Goal: Information Seeking & Learning: Learn about a topic

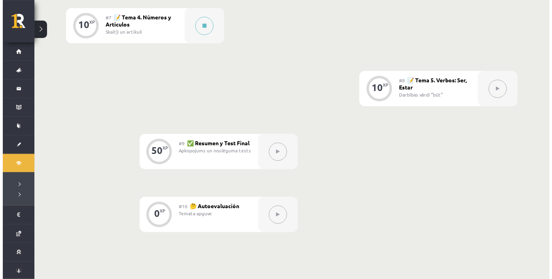
scroll to position [542, 0]
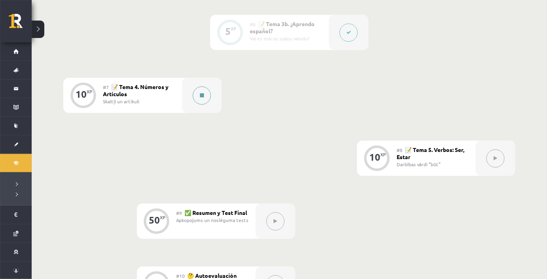
click at [198, 94] on button at bounding box center [202, 95] width 18 height 18
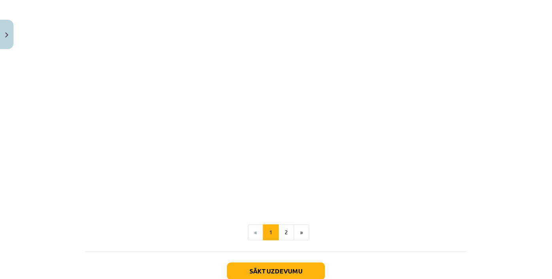
scroll to position [988, 0]
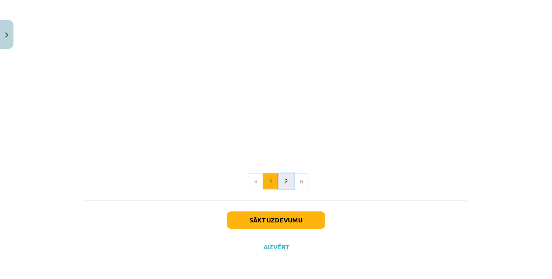
click at [278, 177] on button "2" at bounding box center [286, 181] width 16 height 16
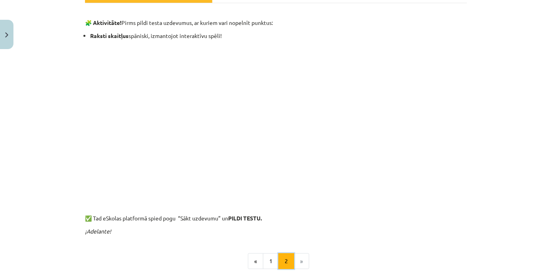
scroll to position [180, 0]
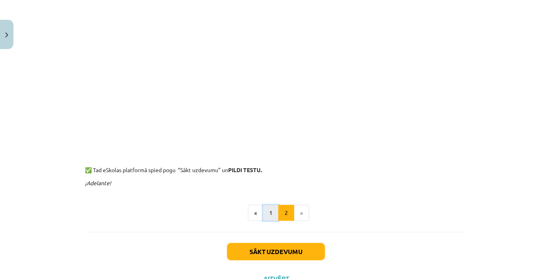
click at [267, 211] on button "1" at bounding box center [271, 213] width 16 height 16
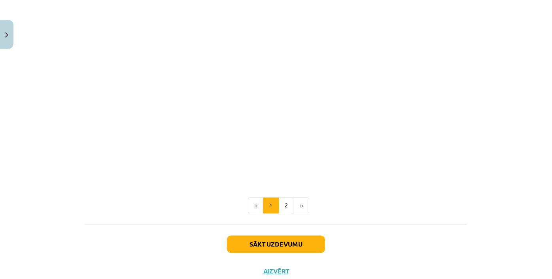
scroll to position [968, 0]
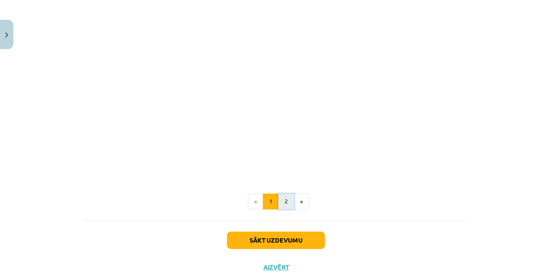
click at [289, 204] on button "2" at bounding box center [286, 201] width 16 height 16
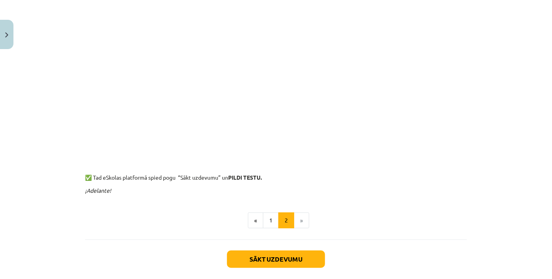
scroll to position [212, 0]
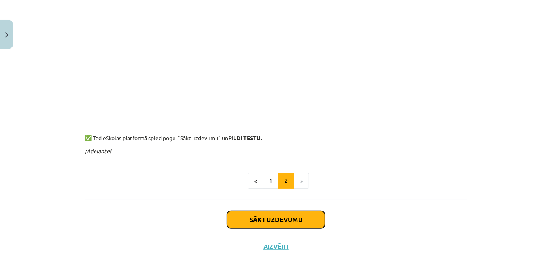
click at [304, 220] on button "Sākt uzdevumu" at bounding box center [276, 219] width 98 height 17
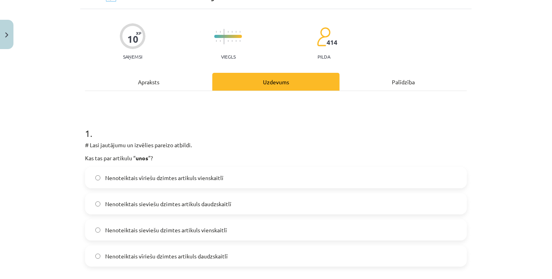
scroll to position [56, 0]
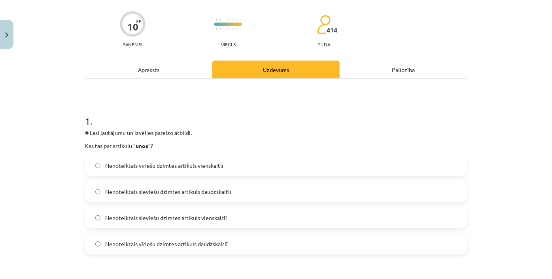
click at [233, 245] on label "Nenoteiktais vīriešu dzimtes artikuls daudzskaitlī" at bounding box center [276, 244] width 381 height 20
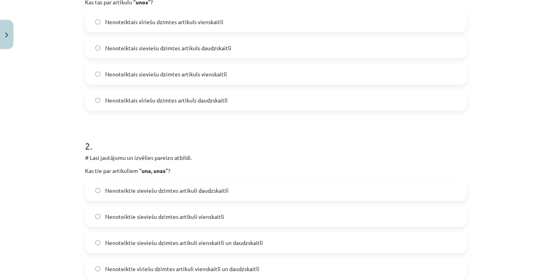
scroll to position [235, 0]
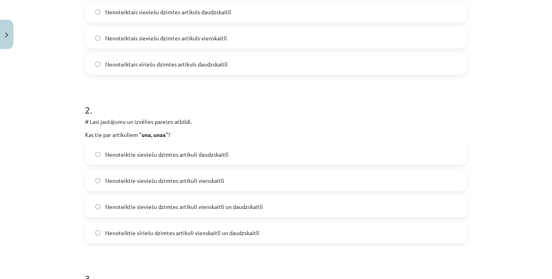
click at [244, 152] on label "Nenoteiktie sieviešu dzimtes artikuli daudzskaitlī" at bounding box center [276, 154] width 381 height 20
click at [284, 207] on label "Nenoteiktie sieviešu dzimtes artikuli vienskaitlī un daudzskaitlī" at bounding box center [276, 207] width 381 height 20
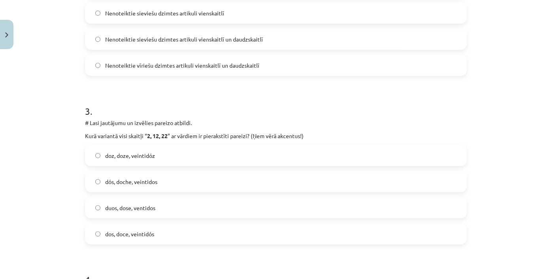
scroll to position [415, 0]
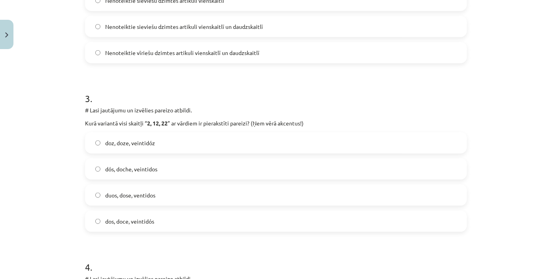
click at [145, 224] on span "dos, doce, veintidós" at bounding box center [129, 221] width 49 height 8
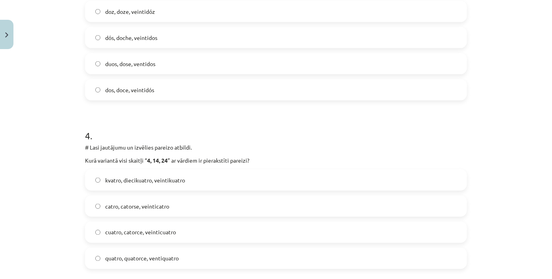
scroll to position [559, 0]
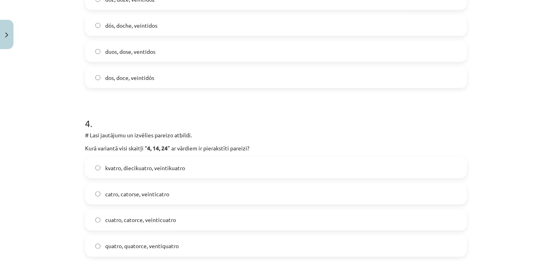
click at [183, 222] on label "cuatro, catorce, veinticuatro" at bounding box center [276, 220] width 381 height 20
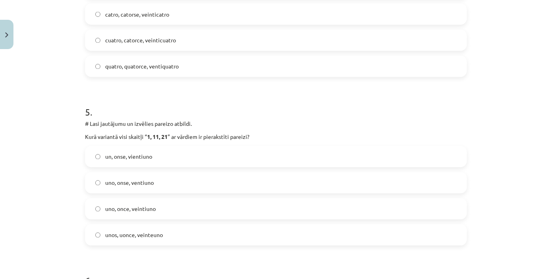
scroll to position [739, 0]
click at [160, 210] on label "uno, once, veintiuno" at bounding box center [276, 209] width 381 height 20
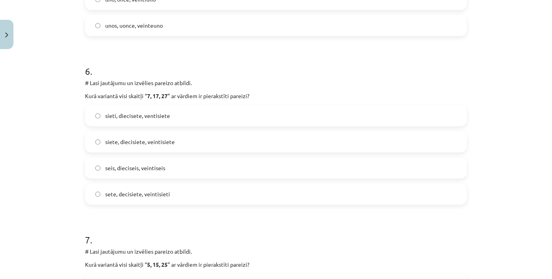
scroll to position [954, 0]
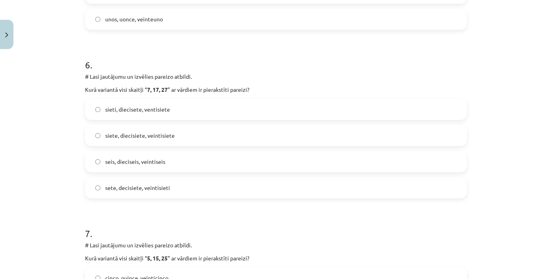
click at [166, 138] on span "siete, diecisiete, veintisiete" at bounding box center [140, 135] width 70 height 8
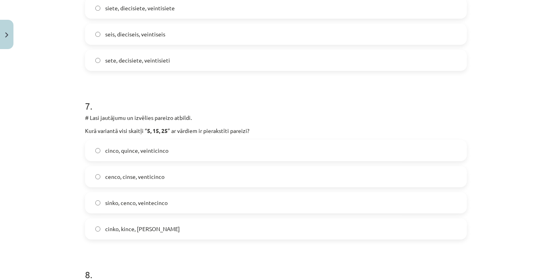
scroll to position [1098, 0]
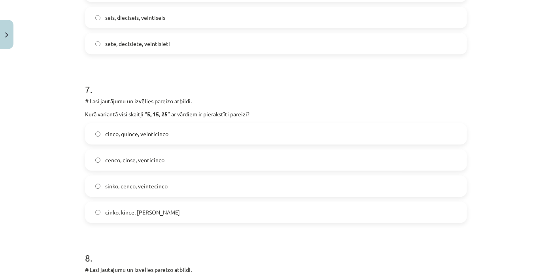
click at [171, 132] on label "cinco, quince, veinticinco" at bounding box center [276, 134] width 381 height 20
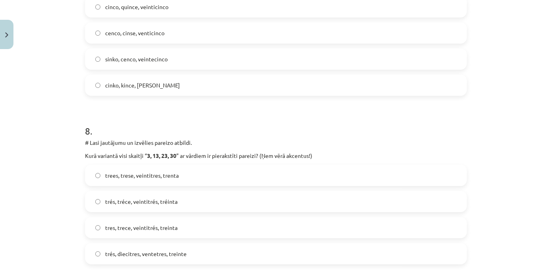
scroll to position [1242, 0]
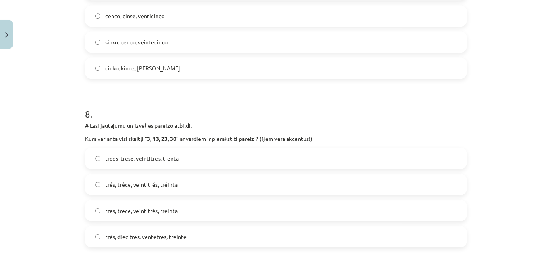
click at [173, 210] on span "tres, trece, veintitrés, treinta" at bounding box center [141, 210] width 72 height 8
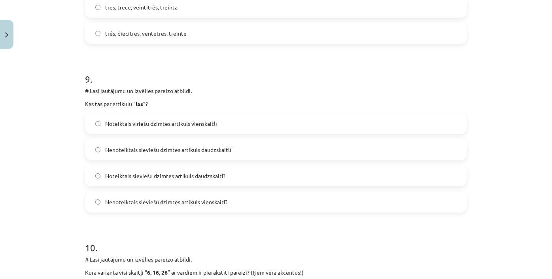
scroll to position [1458, 0]
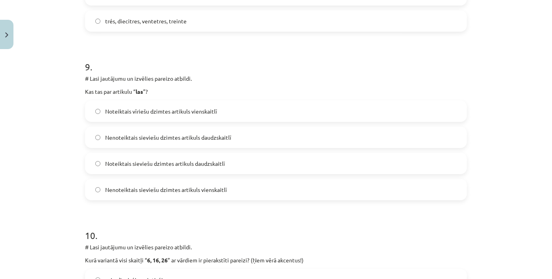
click at [211, 170] on label "Noteiktais sieviešu dzimtes artikuls daudzskaitlī" at bounding box center [276, 163] width 381 height 20
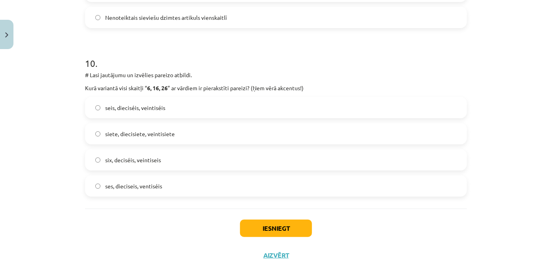
scroll to position [1638, 0]
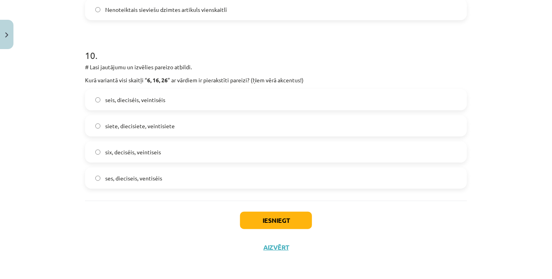
click at [174, 107] on label "seis, dieciséis, veintiséis" at bounding box center [276, 100] width 381 height 20
click at [266, 216] on button "Iesniegt" at bounding box center [276, 220] width 72 height 17
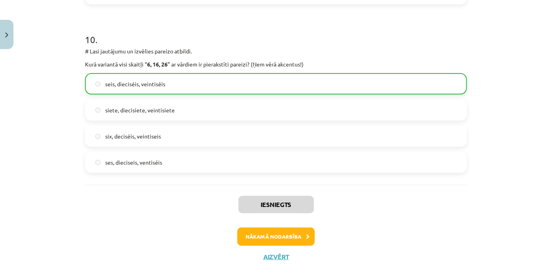
scroll to position [1664, 0]
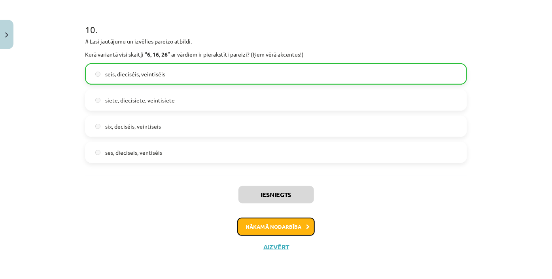
click at [297, 230] on button "Nākamā nodarbība" at bounding box center [276, 227] width 78 height 18
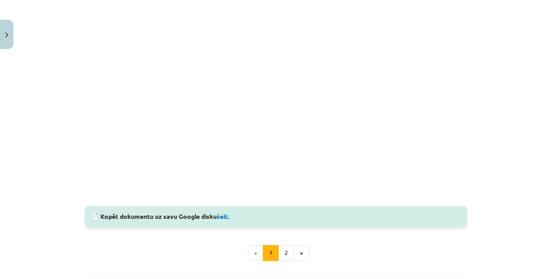
scroll to position [731, 0]
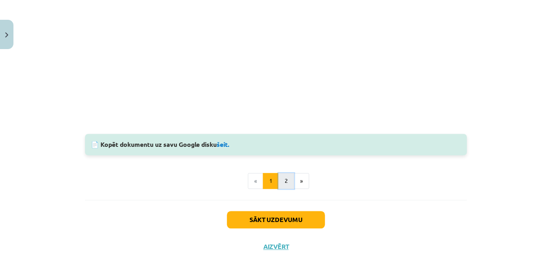
click at [281, 178] on button "2" at bounding box center [286, 181] width 16 height 16
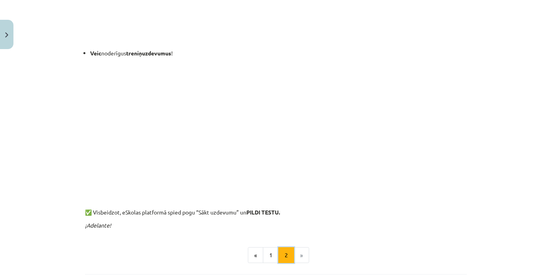
scroll to position [321, 0]
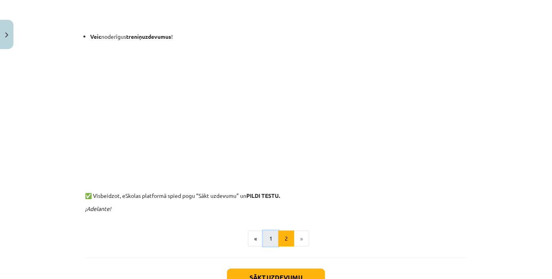
click at [267, 239] on button "1" at bounding box center [271, 239] width 16 height 16
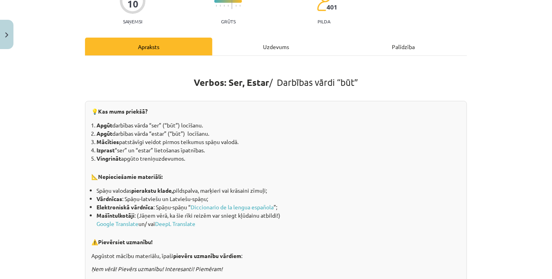
scroll to position [70, 0]
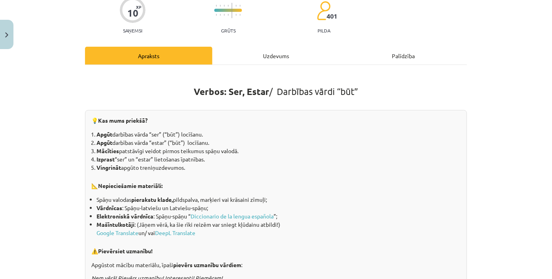
drag, startPoint x: 438, startPoint y: 115, endPoint x: 477, endPoint y: 85, distance: 48.6
click at [477, 85] on div "Mācību tēma: Spāņu valodas b1 - 10. klases 1.ieskaites mācību materiāls #8 📝 Te…" at bounding box center [276, 139] width 552 height 279
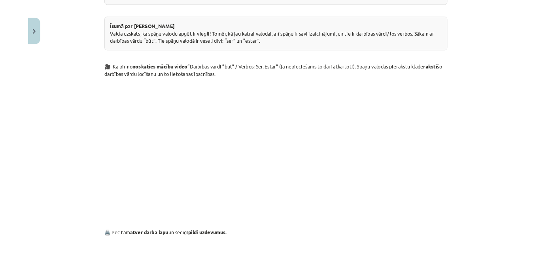
scroll to position [542, 0]
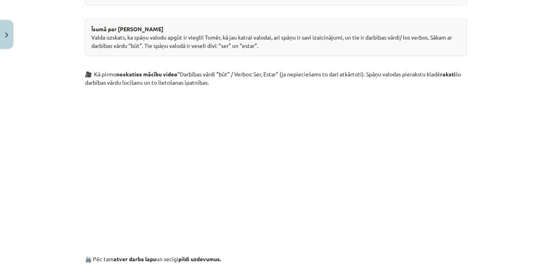
drag, startPoint x: 486, startPoint y: 151, endPoint x: 497, endPoint y: 160, distance: 13.8
click at [497, 160] on div "Mācību tēma: Spāņu valodas b1 - 10. klases 1.ieskaites mācību materiāls #8 📝 Te…" at bounding box center [276, 139] width 552 height 279
drag, startPoint x: 532, startPoint y: 144, endPoint x: 538, endPoint y: 164, distance: 21.0
click at [538, 164] on div "Mācību tēma: Spāņu valodas b1 - 10. klases 1.ieskaites mācību materiāls #8 📝 Te…" at bounding box center [276, 139] width 552 height 279
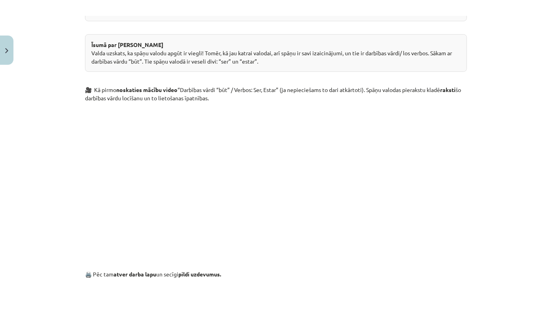
scroll to position [498, 0]
